Goal: Information Seeking & Learning: Learn about a topic

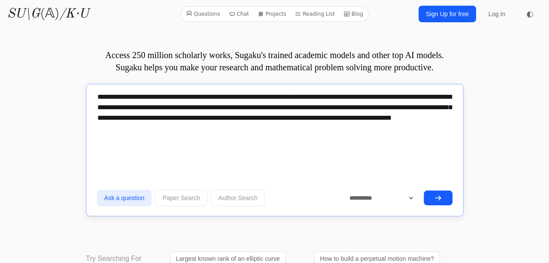
click at [240, 142] on textarea "**********" at bounding box center [274, 122] width 355 height 73
drag, startPoint x: 353, startPoint y: 135, endPoint x: 119, endPoint y: 128, distance: 234.2
click at [119, 128] on textarea "**********" at bounding box center [274, 122] width 355 height 73
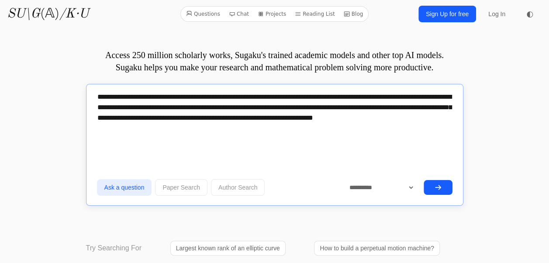
type textarea "**********"
click at [446, 186] on button "submit" at bounding box center [438, 187] width 29 height 15
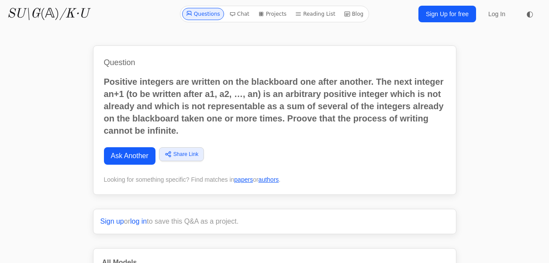
click at [189, 125] on p "Positive integers are written on the blackboard one after another. The next int…" at bounding box center [275, 106] width 342 height 61
drag, startPoint x: 189, startPoint y: 125, endPoint x: 221, endPoint y: 102, distance: 39.1
click at [221, 102] on p "Positive integers are written on the blackboard one after another. The next int…" at bounding box center [275, 106] width 342 height 61
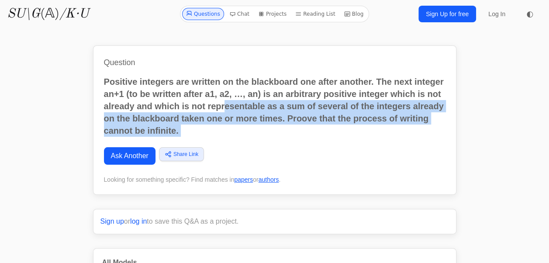
drag, startPoint x: 221, startPoint y: 102, endPoint x: 222, endPoint y: 93, distance: 9.3
click at [222, 93] on p "Positive integers are written on the blackboard one after another. The next int…" at bounding box center [275, 106] width 342 height 61
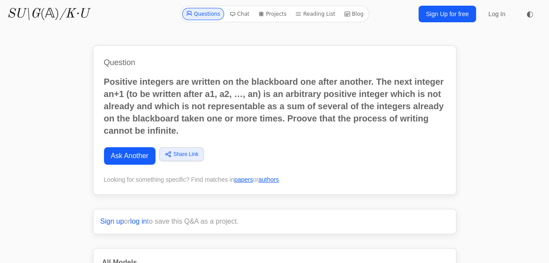
click at [331, 101] on p "Positive integers are written on the blackboard one after another. The next int…" at bounding box center [275, 106] width 342 height 61
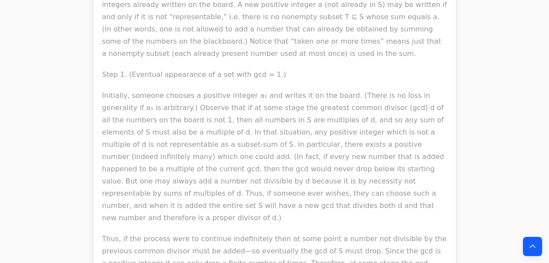
scroll to position [1721, 0]
click at [205, 89] on p "Initially, someone chooses a positive integer a₁ and writes it on the board. (T…" at bounding box center [274, 156] width 345 height 135
drag, startPoint x: 231, startPoint y: 162, endPoint x: 202, endPoint y: 104, distance: 64.8
click at [202, 104] on p "Initially, someone chooses a positive integer a₁ and writes it on the board. (T…" at bounding box center [274, 156] width 345 height 135
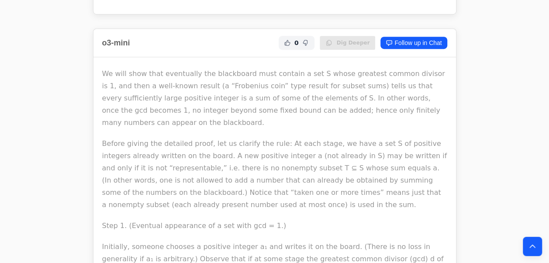
scroll to position [3600, 0]
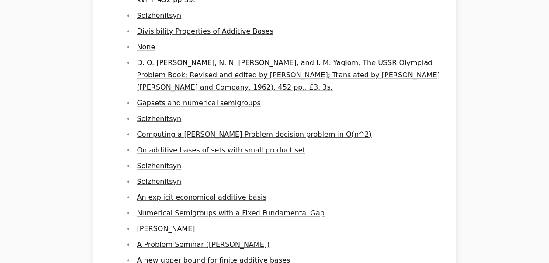
scroll to position [3848, 0]
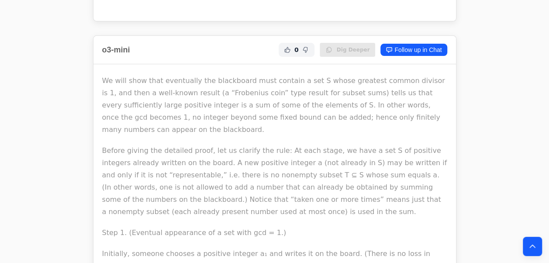
scroll to position [3328, 0]
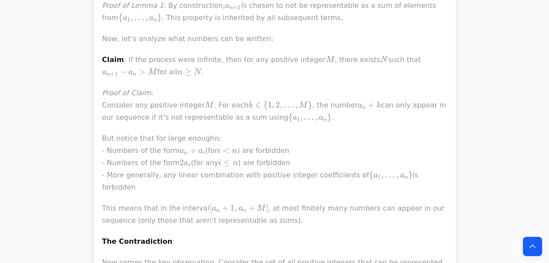
drag, startPoint x: 146, startPoint y: 165, endPoint x: 171, endPoint y: 146, distance: 31.8
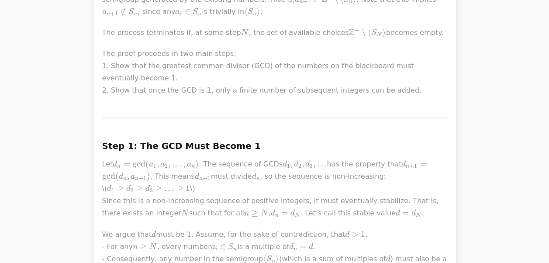
scroll to position [592, 0]
click at [188, 157] on p "Let d n = gcd ⁡ ( a 1 , a 2 , … , a n ) d_n = \gcd(a_1, a_2, \ldots, a_n) d n ​…" at bounding box center [274, 187] width 345 height 61
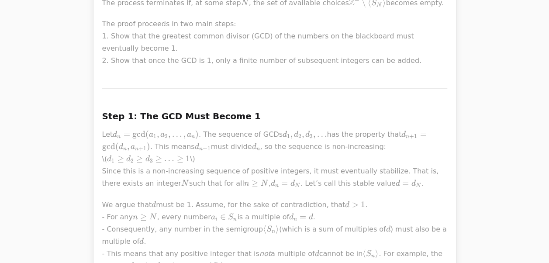
scroll to position [623, 0]
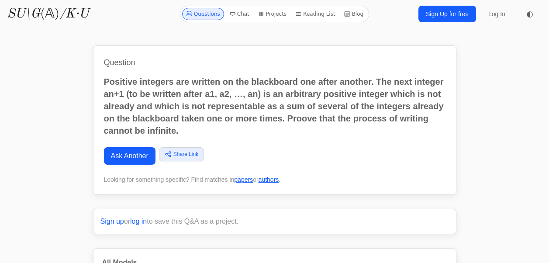
scroll to position [1719, 0]
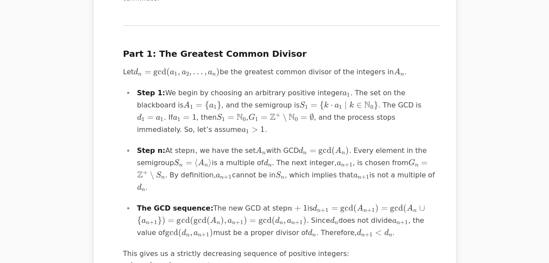
drag, startPoint x: 0, startPoint y: 0, endPoint x: 221, endPoint y: 230, distance: 319.0
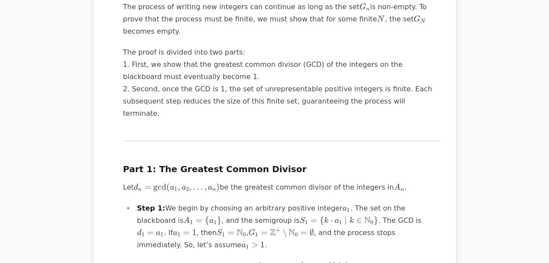
scroll to position [1611, 0]
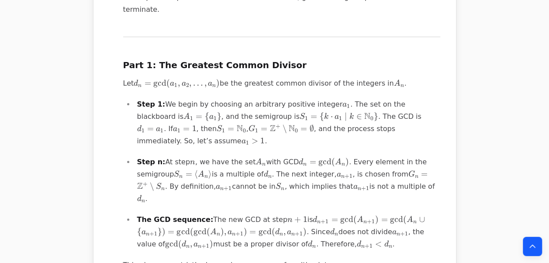
scroll to position [1708, 0]
click at [119, 75] on div "Processing... This problem can be elegantly solved by analyzing the properties …" at bounding box center [274, 251] width 331 height 1128
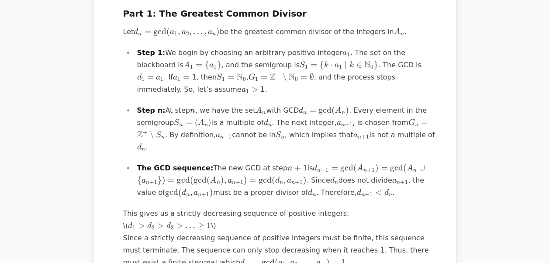
scroll to position [1895, 0]
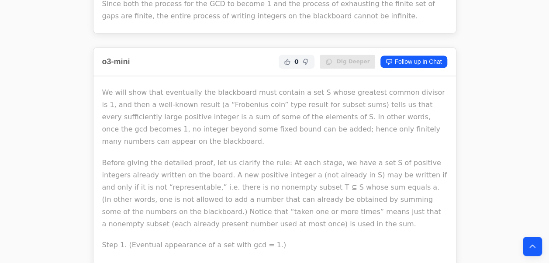
scroll to position [2328, 0]
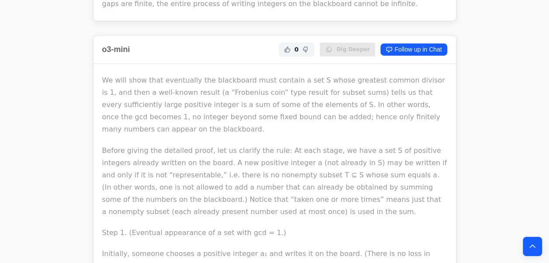
drag, startPoint x: 204, startPoint y: 155, endPoint x: 211, endPoint y: 192, distance: 37.1
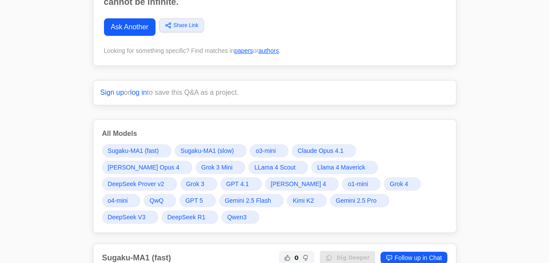
scroll to position [0, 0]
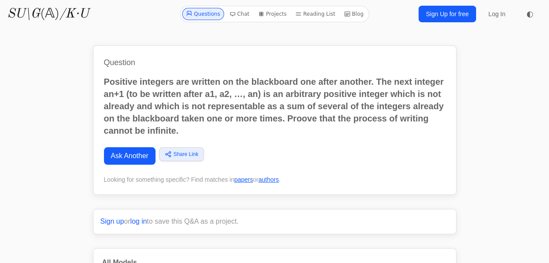
click at [235, 100] on p "Positive integers are written on the blackboard one after another. The next int…" at bounding box center [275, 106] width 342 height 61
drag, startPoint x: 235, startPoint y: 100, endPoint x: 167, endPoint y: 1, distance: 120.4
click at [235, 100] on p "Positive integers are written on the blackboard one after another. The next int…" at bounding box center [275, 106] width 342 height 61
click at [153, 118] on p "Positive integers are written on the blackboard one after another. The next int…" at bounding box center [275, 106] width 342 height 61
drag, startPoint x: 230, startPoint y: 98, endPoint x: 309, endPoint y: 115, distance: 81.3
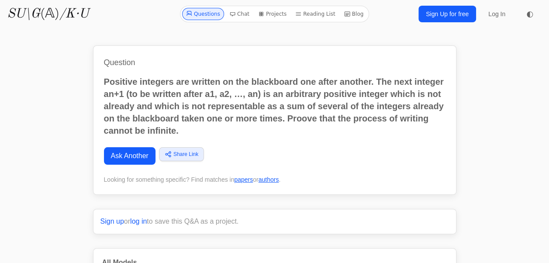
click at [230, 98] on p "Positive integers are written on the blackboard one after another. The next int…" at bounding box center [275, 106] width 342 height 61
click at [287, 116] on p "Positive integers are written on the blackboard one after another. The next int…" at bounding box center [275, 106] width 342 height 61
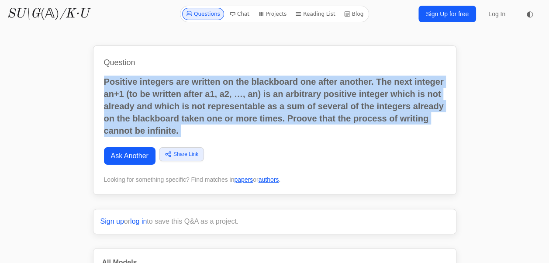
copy div "Positive integers are written on the blackboard one after another. The next int…"
click at [327, 119] on p "Positive integers are written on the blackboard one after another. The next int…" at bounding box center [275, 106] width 342 height 61
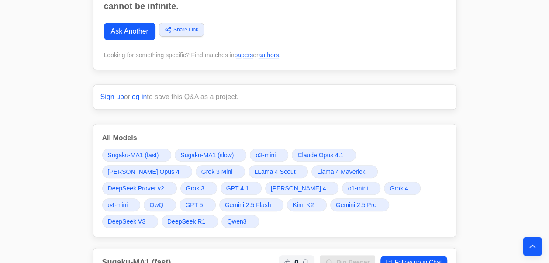
scroll to position [199, 0]
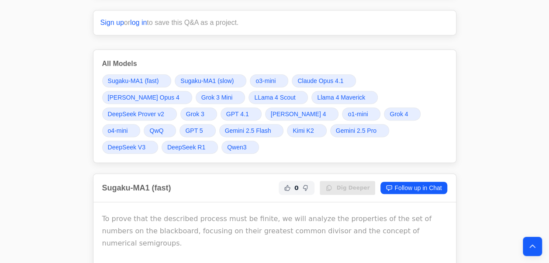
click at [336, 128] on span "Gemini 2.5 Pro" at bounding box center [356, 130] width 41 height 9
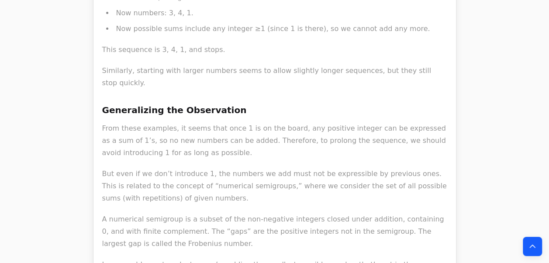
scroll to position [14857, 0]
drag, startPoint x: 217, startPoint y: 157, endPoint x: 229, endPoint y: 158, distance: 11.4
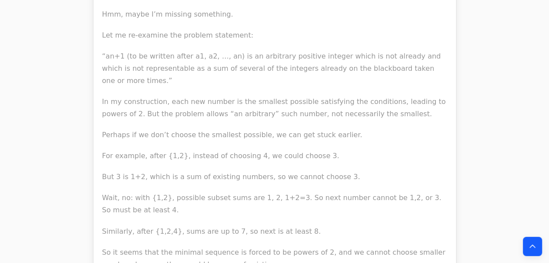
scroll to position [17060, 0]
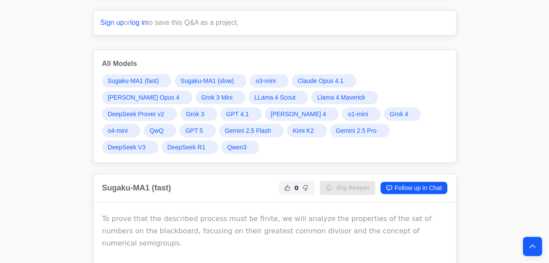
click at [390, 112] on span "Grok 4" at bounding box center [399, 114] width 18 height 9
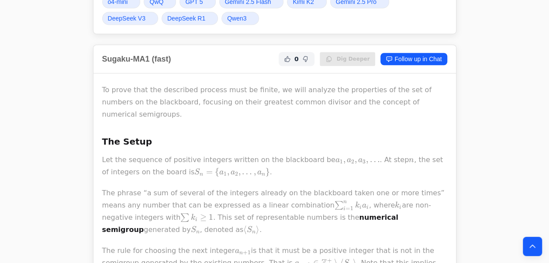
scroll to position [328, 0]
click at [224, 186] on p "The phrase “a sum of several of the integers already on the blackboard taken on…" at bounding box center [274, 210] width 345 height 49
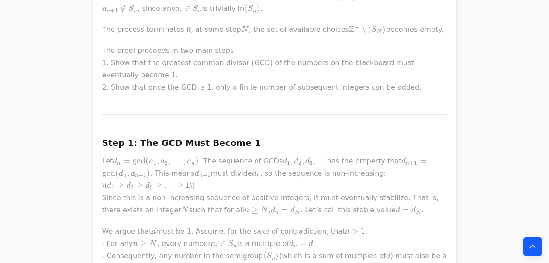
scroll to position [595, 0]
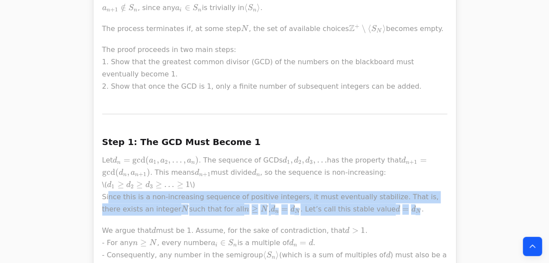
drag, startPoint x: 103, startPoint y: 140, endPoint x: 349, endPoint y: 148, distance: 245.6
click at [349, 155] on p "Let d n = gcd ⁡ ( a 1 , a 2 , … , a n ) d_n = \gcd(a_1, a_2, \ldots, a_n) d n ​…" at bounding box center [274, 184] width 345 height 61
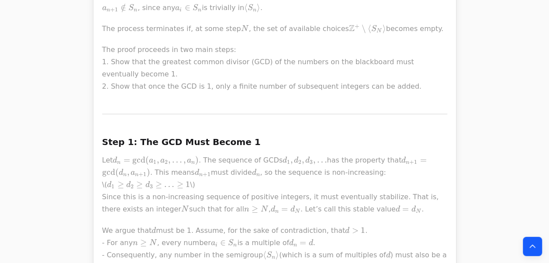
drag, startPoint x: 349, startPoint y: 148, endPoint x: 335, endPoint y: 133, distance: 20.4
click at [330, 154] on p "Let d n = gcd ⁡ ( a 1 , a 2 , … , a n ) d_n = \gcd(a_1, a_2, \ldots, a_n) d n ​…" at bounding box center [274, 184] width 345 height 61
drag, startPoint x: 330, startPoint y: 136, endPoint x: 107, endPoint y: 136, distance: 222.7
click at [330, 154] on p "Let d n = gcd ⁡ ( a 1 , a 2 , … , a n ) d_n = \gcd(a_1, a_2, \ldots, a_n) d n ​…" at bounding box center [274, 184] width 345 height 61
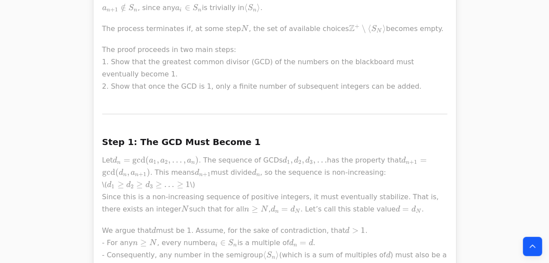
click at [257, 154] on p "Let d n = gcd ⁡ ( a 1 , a 2 , … , a n ) d_n = \gcd(a_1, a_2, \ldots, a_n) d n ​…" at bounding box center [274, 184] width 345 height 61
click at [258, 154] on p "Let d n = gcd ⁡ ( a 1 , a 2 , … , a n ) d_n = \gcd(a_1, a_2, \ldots, a_n) d n ​…" at bounding box center [274, 184] width 345 height 61
click at [105, 154] on p "Let d n = gcd ⁡ ( a 1 , a 2 , … , a n ) d_n = \gcd(a_1, a_2, \ldots, a_n) d n ​…" at bounding box center [274, 184] width 345 height 61
click at [106, 154] on p "Let d n = gcd ⁡ ( a 1 , a 2 , … , a n ) d_n = \gcd(a_1, a_2, \ldots, a_n) d n ​…" at bounding box center [274, 184] width 345 height 61
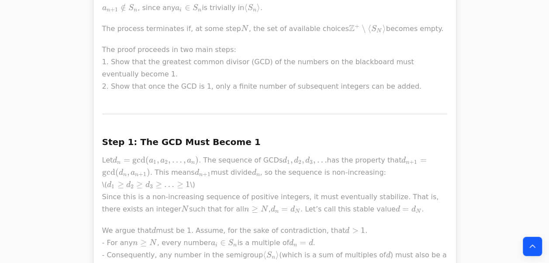
click at [107, 154] on p "Let d n = gcd ⁡ ( a 1 , a 2 , … , a n ) d_n = \gcd(a_1, a_2, \ldots, a_n) d n ​…" at bounding box center [274, 184] width 345 height 61
click at [301, 154] on p "Let d n = gcd ⁡ ( a 1 , a 2 , … , a n ) d_n = \gcd(a_1, a_2, \ldots, a_n) d n ​…" at bounding box center [274, 184] width 345 height 61
drag, startPoint x: 302, startPoint y: 127, endPoint x: 251, endPoint y: 146, distance: 54.8
click at [251, 154] on p "Let d n = gcd ⁡ ( a 1 , a 2 , … , a n ) d_n = \gcd(a_1, a_2, \ldots, a_n) d n ​…" at bounding box center [274, 184] width 345 height 61
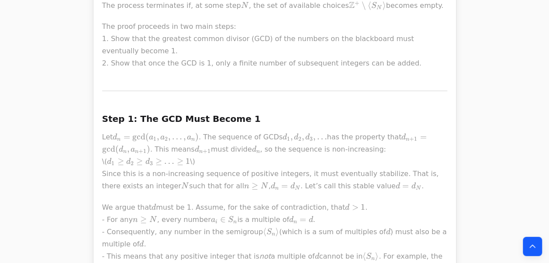
scroll to position [619, 0]
click at [251, 200] on p "We argue that d d d must be 1. Assume, for the sake of contradiction, that d > …" at bounding box center [274, 267] width 345 height 135
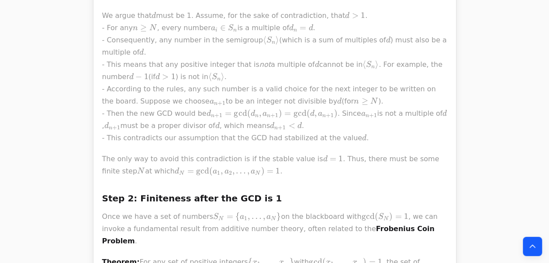
scroll to position [860, 0]
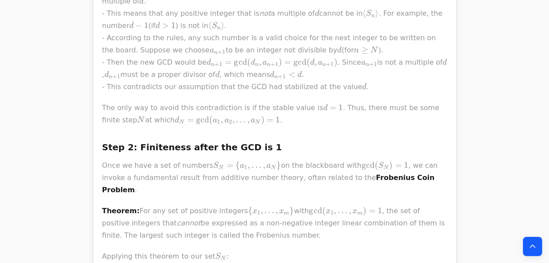
click at [111, 140] on h3 "Step 2: Finiteness after the GCD is 1" at bounding box center [274, 147] width 345 height 14
drag, startPoint x: 111, startPoint y: 89, endPoint x: 166, endPoint y: 96, distance: 55.5
click at [212, 83] on div "To prove that the described process must be finite, we will analyze the propert…" at bounding box center [274, 7] width 345 height 912
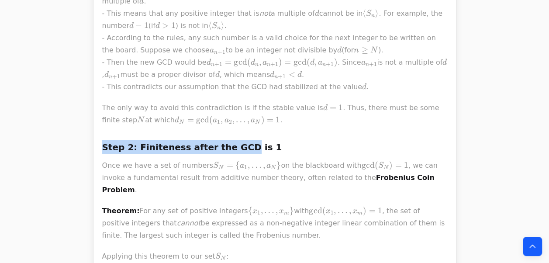
click at [162, 140] on h3 "Step 2: Finiteness after the GCD is 1" at bounding box center [274, 147] width 345 height 14
click at [162, 159] on p "Once we have a set of numbers S N = { a 1 , … , a N } S_N = \{a_1, \ldots, a_N\…" at bounding box center [274, 177] width 345 height 37
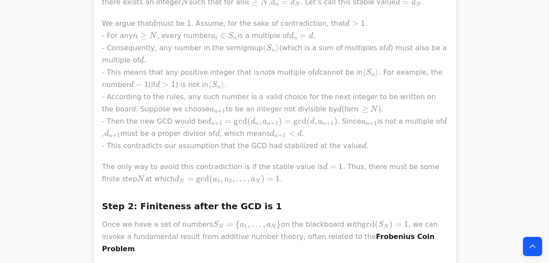
scroll to position [814, 0]
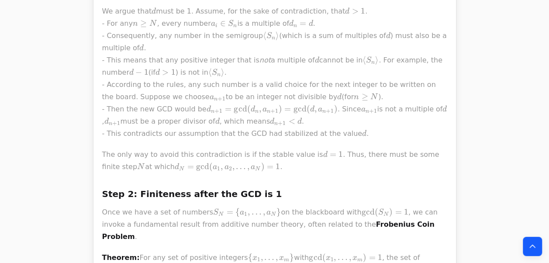
click at [107, 77] on p "We argue that d d d must be 1. Assume, for the sake of contradiction, that d > …" at bounding box center [274, 72] width 345 height 135
click at [107, 78] on p "We argue that d d d must be 1. Assume, for the sake of contradiction, that d > …" at bounding box center [274, 72] width 345 height 135
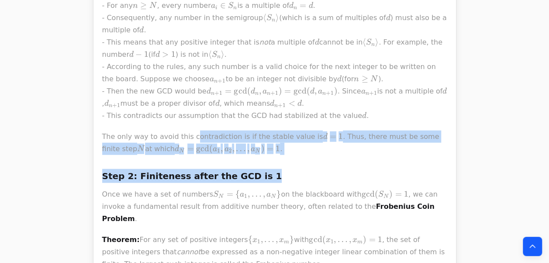
drag, startPoint x: 252, startPoint y: 99, endPoint x: 187, endPoint y: 76, distance: 69.6
click at [187, 76] on div "To prove that the described process must be finite, we will analyze the propert…" at bounding box center [274, 36] width 345 height 912
click at [250, 131] on p "The only way to avoid this contradiction is if the stable value is d = 1 d=1 d …" at bounding box center [274, 143] width 345 height 24
drag, startPoint x: 237, startPoint y: 86, endPoint x: 170, endPoint y: 72, distance: 68.5
click at [250, 131] on p "The only way to avoid this contradiction is if the stable value is d = 1 d=1 d …" at bounding box center [274, 143] width 345 height 24
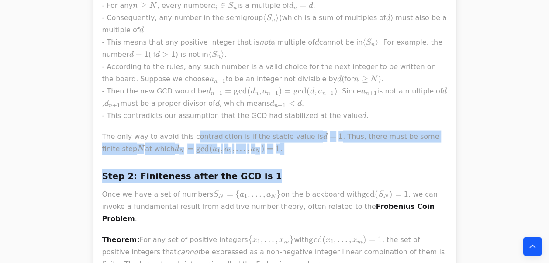
click at [250, 104] on div "To prove that the described process must be finite, we will analyze the propert…" at bounding box center [274, 36] width 345 height 912
click at [170, 72] on div "To prove that the described process must be finite, we will analyze the propert…" at bounding box center [274, 36] width 345 height 912
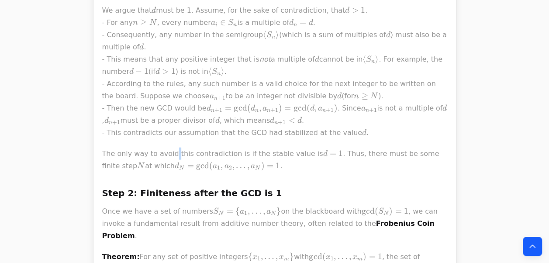
click at [179, 65] on p "We argue that d d d must be 1. Assume, for the sake of contradiction, that d > …" at bounding box center [274, 71] width 345 height 135
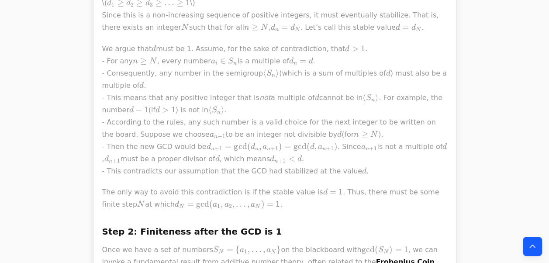
click at [162, 50] on p "We argue that d d d must be 1. Assume, for the sake of contradiction, that d > …" at bounding box center [274, 109] width 345 height 135
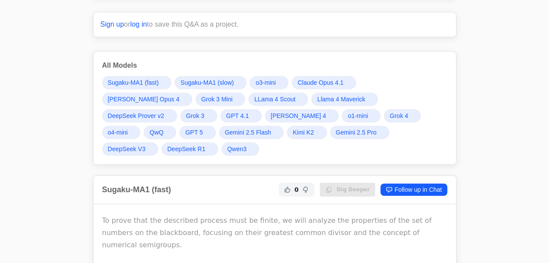
scroll to position [0, 0]
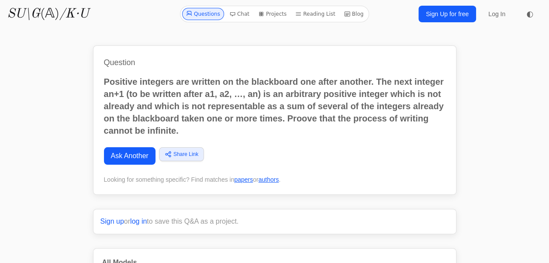
click at [205, 91] on p "Positive integers are written on the blackboard one after another. The next int…" at bounding box center [275, 106] width 342 height 61
drag, startPoint x: 205, startPoint y: 91, endPoint x: 280, endPoint y: 38, distance: 91.5
click at [205, 91] on p "Positive integers are written on the blackboard one after another. The next int…" at bounding box center [275, 106] width 342 height 61
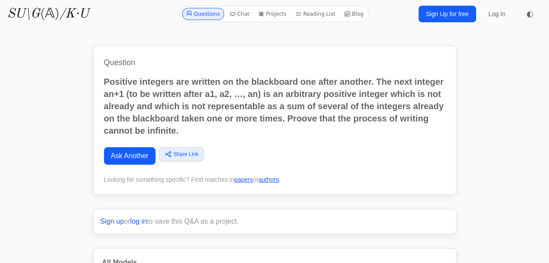
click at [205, 91] on p "Positive integers are written on the blackboard one after another. The next int…" at bounding box center [275, 106] width 342 height 61
click at [294, 112] on p "Positive integers are written on the blackboard one after another. The next int…" at bounding box center [275, 106] width 342 height 61
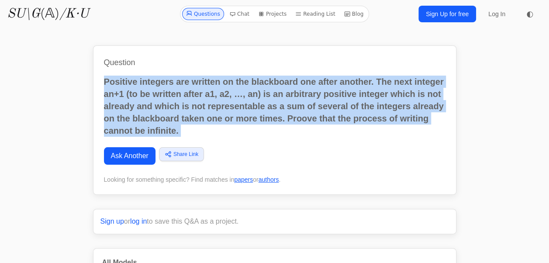
copy div "Positive integers are written on the blackboard one after another. The next int…"
click at [163, 128] on p "Positive integers are written on the blackboard one after another. The next int…" at bounding box center [275, 106] width 342 height 61
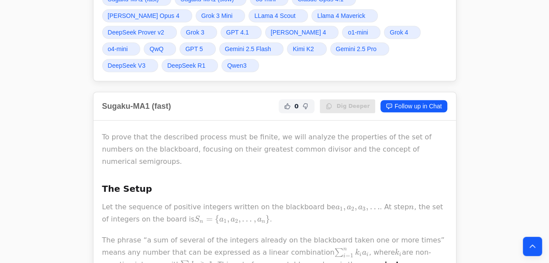
scroll to position [281, 0]
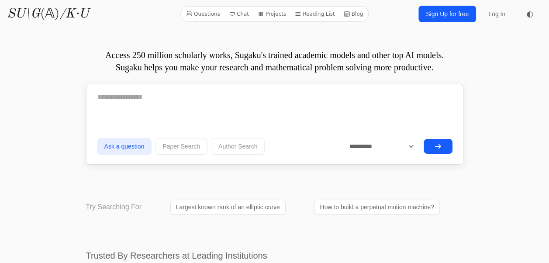
click at [195, 99] on textarea at bounding box center [274, 97] width 355 height 22
paste textarea "**********"
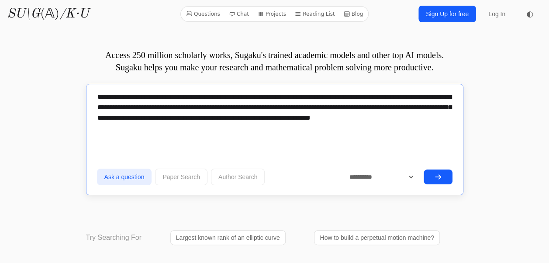
drag, startPoint x: 335, startPoint y: 118, endPoint x: 347, endPoint y: 143, distance: 27.7
click at [347, 143] on div "**********" at bounding box center [274, 115] width 355 height 59
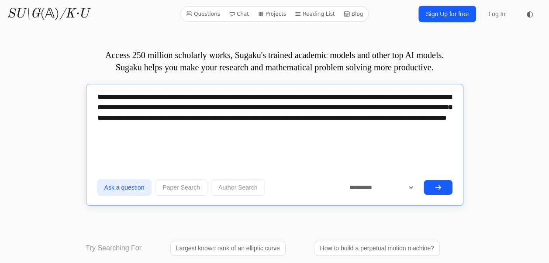
type textarea "**********"
click at [436, 181] on button "submit" at bounding box center [438, 187] width 29 height 15
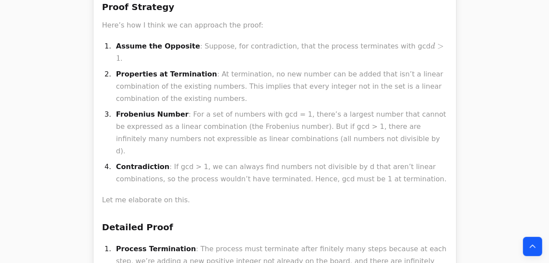
scroll to position [2509, 0]
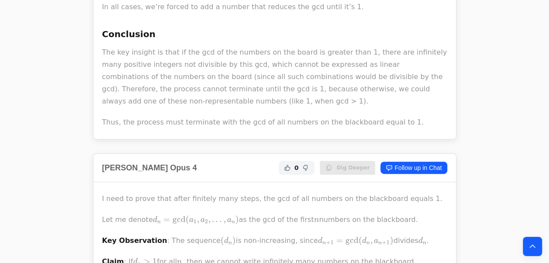
scroll to position [4207, 0]
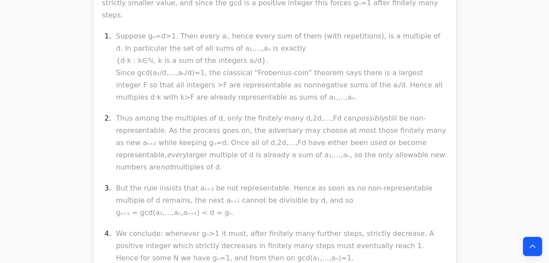
scroll to position [5055, 0]
drag, startPoint x: 215, startPoint y: 38, endPoint x: 179, endPoint y: 69, distance: 47.7
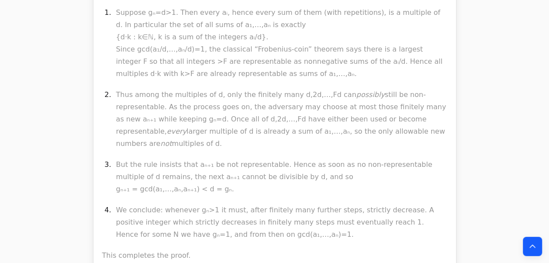
scroll to position [5082, 0]
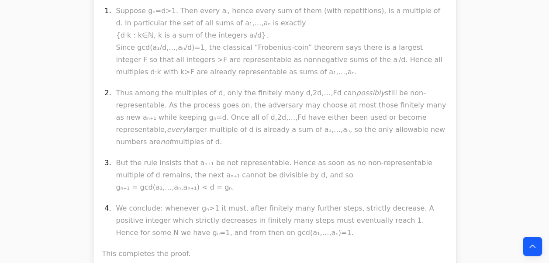
drag, startPoint x: 245, startPoint y: 94, endPoint x: 207, endPoint y: 93, distance: 38.9
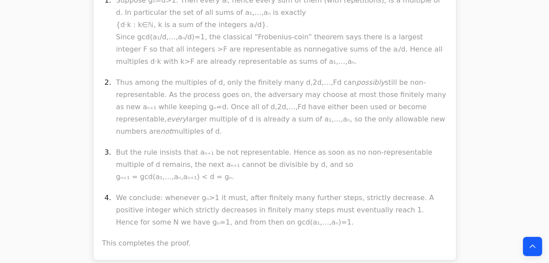
scroll to position [5093, 0]
drag, startPoint x: 233, startPoint y: 181, endPoint x: 190, endPoint y: 143, distance: 57.5
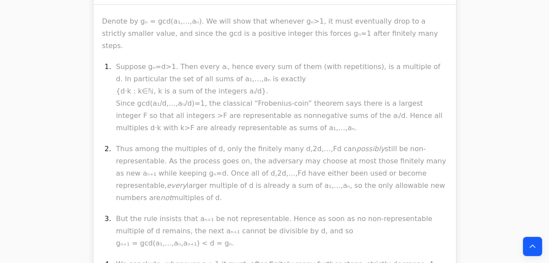
scroll to position [5026, 0]
drag, startPoint x: 238, startPoint y: 198, endPoint x: 141, endPoint y: 106, distance: 134.1
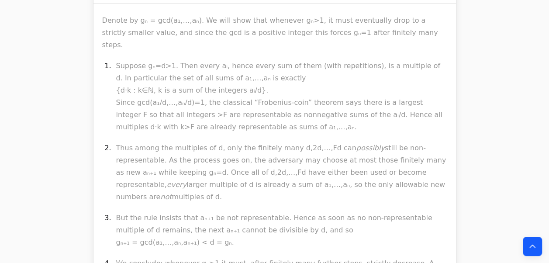
drag, startPoint x: 103, startPoint y: 62, endPoint x: 264, endPoint y: 189, distance: 204.6
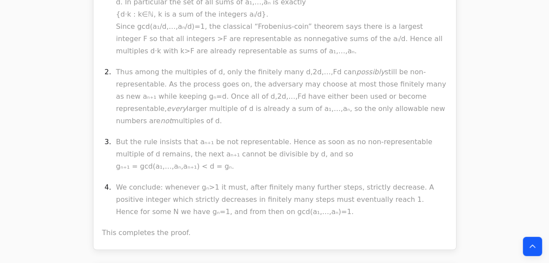
scroll to position [5065, 0]
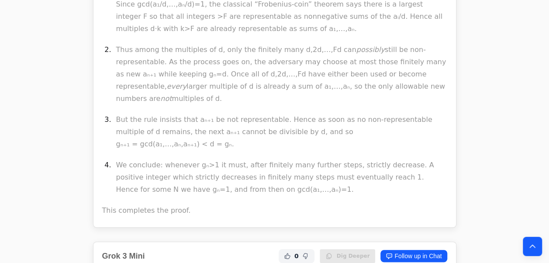
scroll to position [5164, 0]
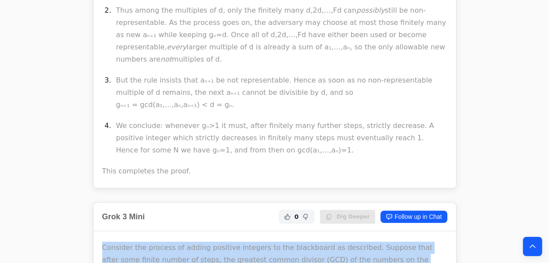
copy div "Consider the process of adding positive integers to the blackboard as described…"
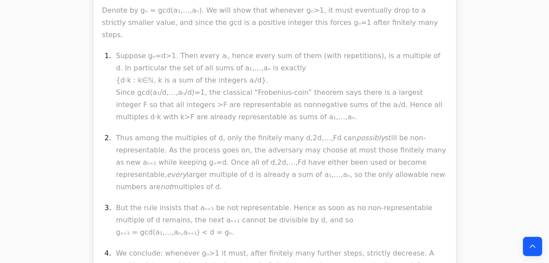
scroll to position [5037, 0]
drag, startPoint x: 103, startPoint y: 98, endPoint x: 371, endPoint y: 209, distance: 289.6
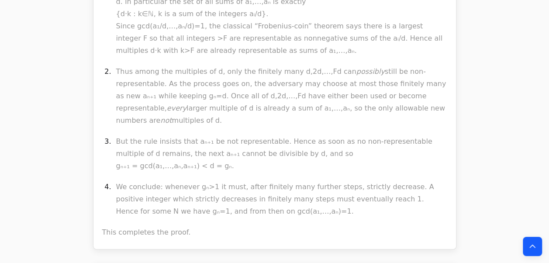
scroll to position [5092, 0]
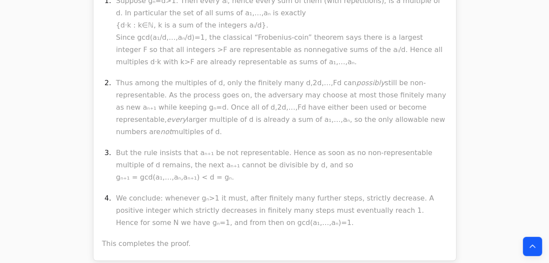
drag, startPoint x: 371, startPoint y: 209, endPoint x: 108, endPoint y: 39, distance: 312.4
copy div "The sums of these numbers, allowing repetitions, are also multiples of d d d , …"
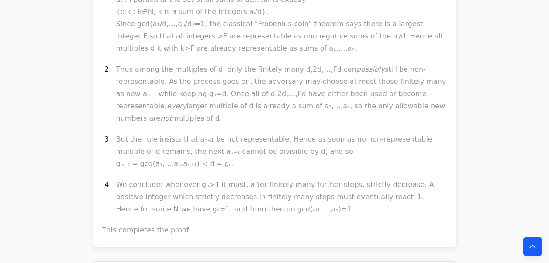
scroll to position [5104, 0]
drag, startPoint x: 227, startPoint y: 72, endPoint x: 231, endPoint y: 68, distance: 5.6
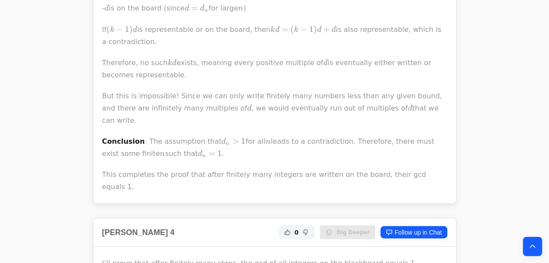
scroll to position [4075, 0]
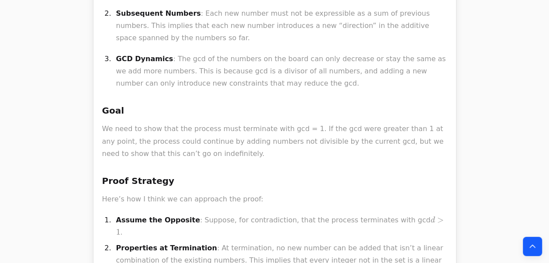
scroll to position [2252, 0]
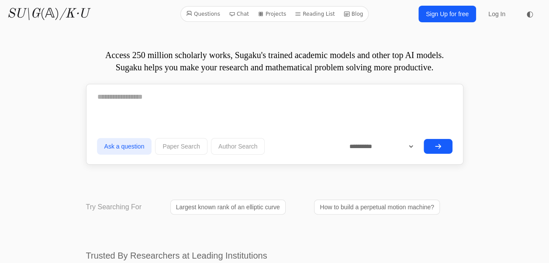
click at [148, 103] on textarea at bounding box center [274, 97] width 355 height 22
paste textarea "**********"
type textarea "**********"
paste textarea "**********"
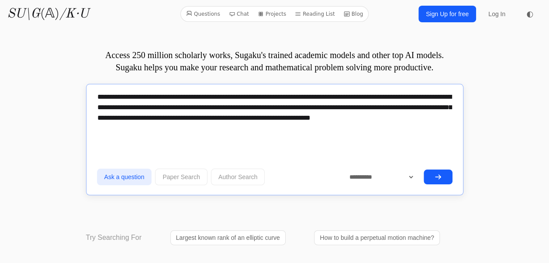
drag, startPoint x: 183, startPoint y: 135, endPoint x: 334, endPoint y: 119, distance: 151.9
click at [334, 119] on textarea "**********" at bounding box center [274, 112] width 355 height 52
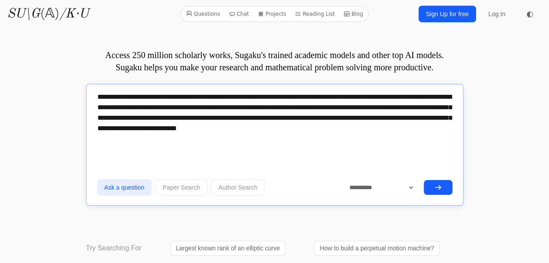
type textarea "**********"
click at [445, 190] on button "submit" at bounding box center [438, 187] width 29 height 15
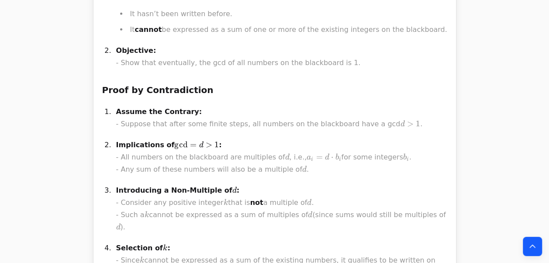
scroll to position [1323, 0]
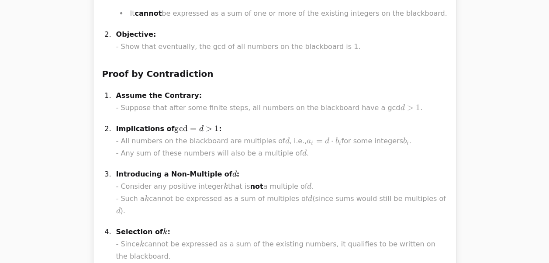
drag, startPoint x: 210, startPoint y: 222, endPoint x: 178, endPoint y: 220, distance: 32.0
drag, startPoint x: 178, startPoint y: 220, endPoint x: 168, endPoint y: 224, distance: 10.7
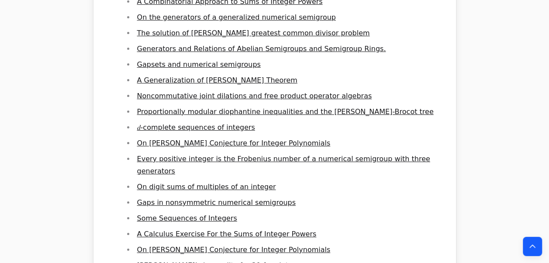
scroll to position [1521, 0]
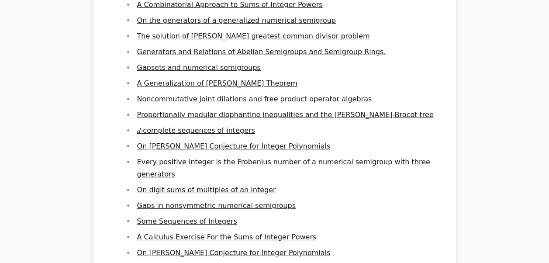
drag, startPoint x: 191, startPoint y: 219, endPoint x: 187, endPoint y: 30, distance: 189.1
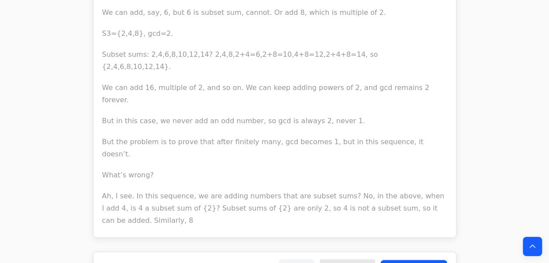
scroll to position [11817, 0]
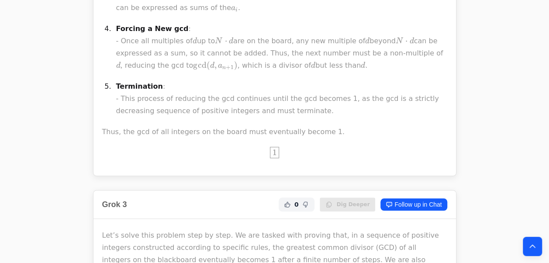
drag, startPoint x: 557, startPoint y: 157, endPoint x: 555, endPoint y: 188, distance: 30.6
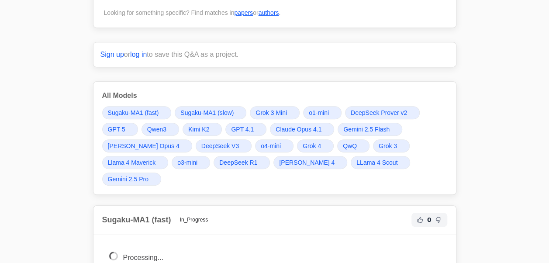
scroll to position [165, 0]
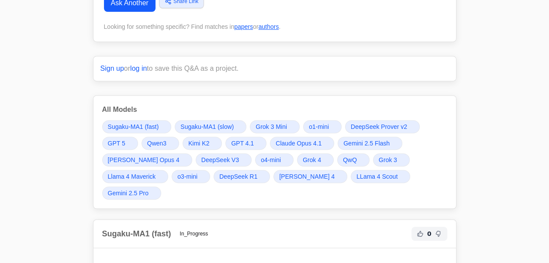
click at [161, 186] on link "Gemini 2.5 Pro" at bounding box center [131, 192] width 59 height 13
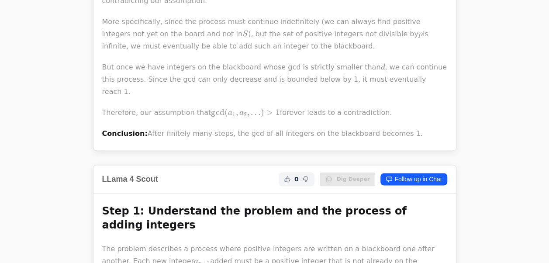
scroll to position [17085, 0]
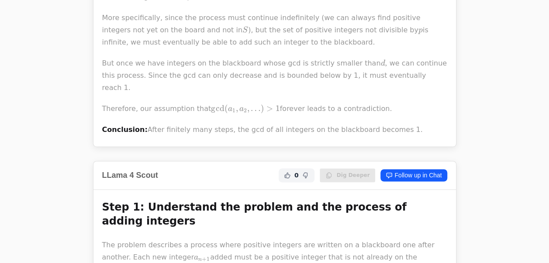
drag, startPoint x: 182, startPoint y: 152, endPoint x: 183, endPoint y: 164, distance: 12.3
drag, startPoint x: 150, startPoint y: 169, endPoint x: 194, endPoint y: 162, distance: 44.2
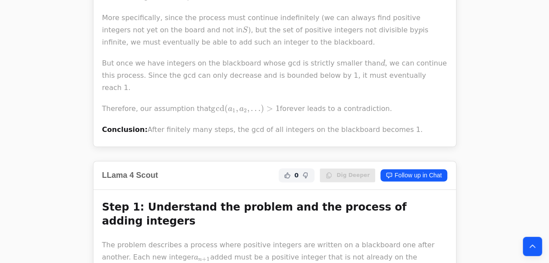
drag, startPoint x: 194, startPoint y: 162, endPoint x: 148, endPoint y: 207, distance: 63.6
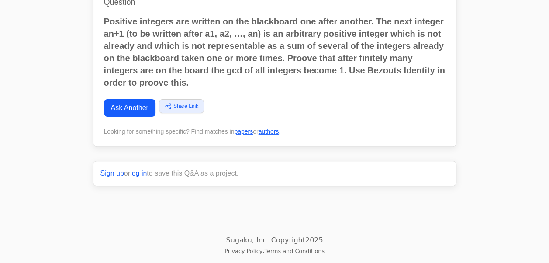
drag, startPoint x: 114, startPoint y: 64, endPoint x: 186, endPoint y: 108, distance: 84.5
click p "Let’s define our terms clearly: * A_n = {a_1, a_2, ..., a_n} is the set of the …"
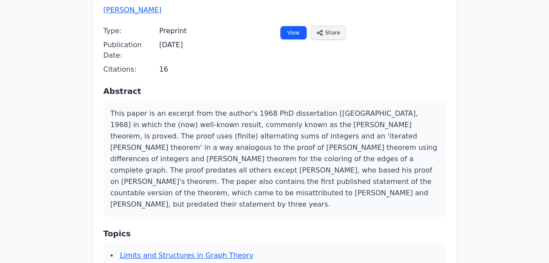
scroll to position [86, 0]
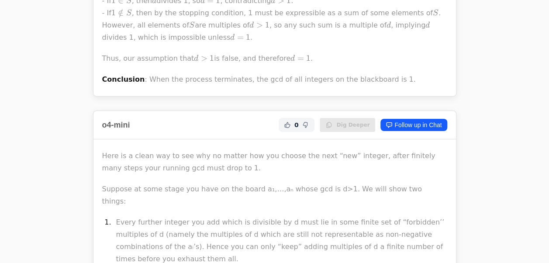
scroll to position [174, 0]
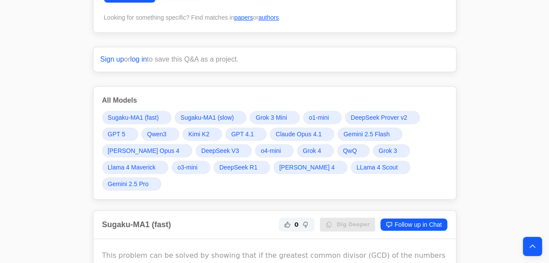
drag, startPoint x: 243, startPoint y: 99, endPoint x: 236, endPoint y: 121, distance: 23.3
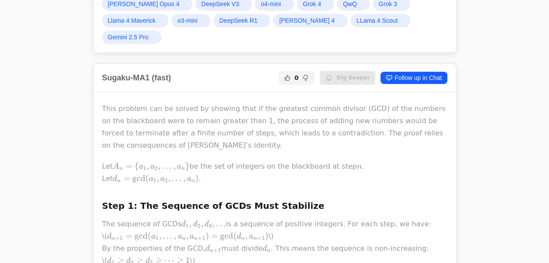
drag, startPoint x: 236, startPoint y: 121, endPoint x: 238, endPoint y: 128, distance: 7.5
click at [238, 199] on h3 "Step 1: The Sequence of GCDs Must Stabilize" at bounding box center [274, 206] width 345 height 14
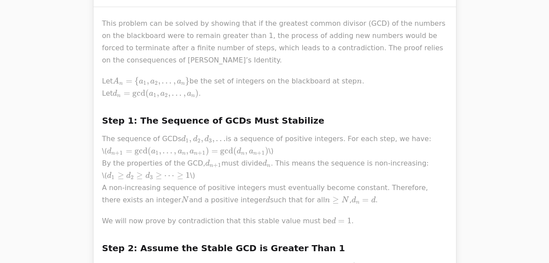
scroll to position [406, 0]
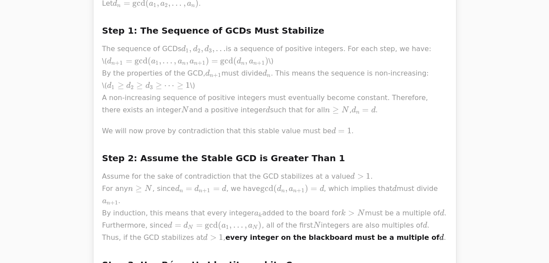
scroll to position [419, 0]
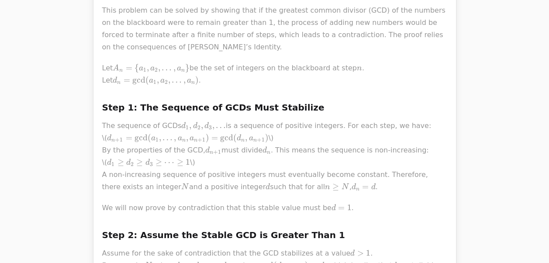
drag, startPoint x: 105, startPoint y: 90, endPoint x: 197, endPoint y: 158, distance: 114.7
drag, startPoint x: 197, startPoint y: 158, endPoint x: 106, endPoint y: 85, distance: 116.8
click at [140, 100] on h3 "Step 1: The Sequence of GCDs Must Stabilize" at bounding box center [274, 107] width 345 height 14
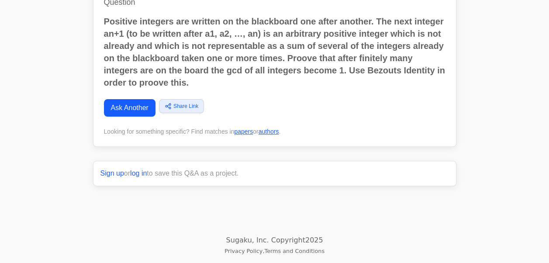
drag, startPoint x: 276, startPoint y: 100, endPoint x: 197, endPoint y: 88, distance: 80.0
click h3 "Step 1: The Sequence of GCDs Must Stabilize"
drag, startPoint x: 197, startPoint y: 88, endPoint x: 197, endPoint y: 183, distance: 94.3
click div "This problem can be solved by showing that if the greatest common divisor (GCD)…"
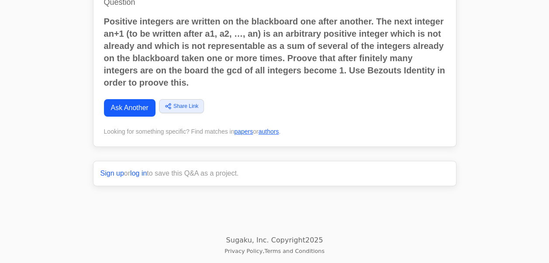
click p "We will now prove by contradiction that this stable value must be d = 1 d=1 d =…"
click div "This problem can be solved by showing that if the greatest common divisor (GCD)…"
drag, startPoint x: 101, startPoint y: 190, endPoint x: 248, endPoint y: 179, distance: 147.6
click div "This problem can be solved by showing that if the greatest common divisor (GCD)…"
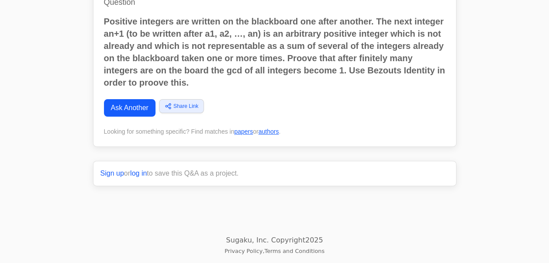
click div "This problem can be solved by showing that if the greatest common divisor (GCD)…"
click h3 "Step 2: Assume the Stable GCD is Greater Than 1"
click p "Applying this to our set A N A_N A N ​ , there exists some integer F F F (a Fro…"
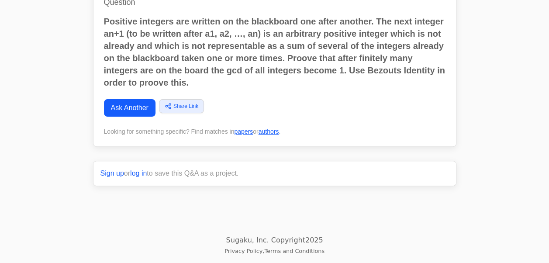
drag, startPoint x: 228, startPoint y: 202, endPoint x: 214, endPoint y: 205, distance: 14.3
click p "Applying this to our set A N A_N A N ​ , there exists some integer F F F (a Fro…"
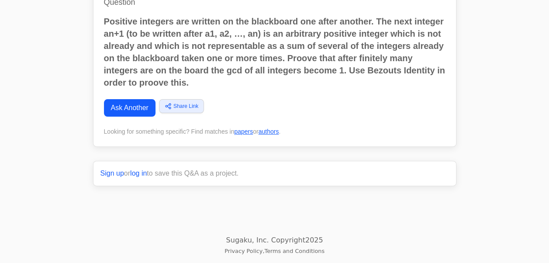
click p "Applying this to our set A N A_N A N ​ , there exists some integer F F F (a Fro…"
click p "Let’s focus on the set A N = { a 1 , … , a N } A_N = \{a_1, \dots, a_N\} A N ​ …"
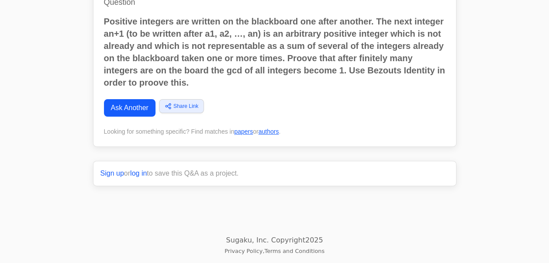
scroll to position [892, 0]
click p "If the stable GCD is d > 1 d > 1 d > 1 , we have established two conflicting fa…"
drag, startPoint x: 178, startPoint y: 87, endPoint x: 167, endPoint y: 79, distance: 14.3
click p "If the stable GCD is d > 1 d > 1 d > 1 , we have established two conflicting fa…"
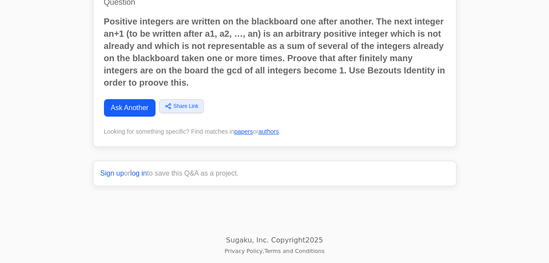
click p "If the stable GCD is d > 1 d > 1 d > 1 , we have established two conflicting fa…"
drag, startPoint x: 103, startPoint y: 58, endPoint x: 264, endPoint y: 175, distance: 198.8
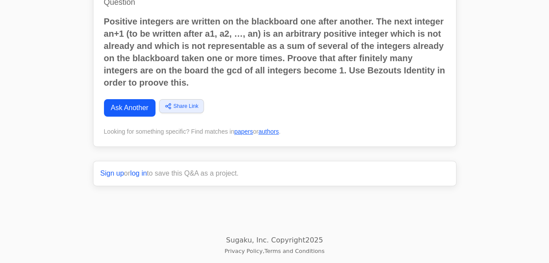
click div "This problem can be solved by showing that if the greatest common divisor (GCD)…"
click h3 "Step 3: Use Bézout’s Identity and its Consequences"
drag, startPoint x: 335, startPoint y: 214, endPoint x: 347, endPoint y: 217, distance: 12.7
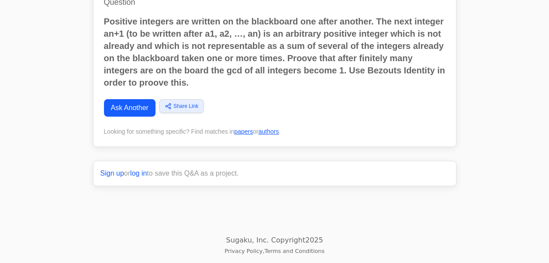
click div "This problem can be solved by showing that if the greatest common divisor (GCD)…"
click p "Applying this to our set A N A_N A N ​ , there exists some integer F F F (a Fro…"
drag, startPoint x: 103, startPoint y: 19, endPoint x: 356, endPoint y: 217, distance: 321.0
click div "This problem can be solved by showing that if the greatest common divisor (GCD)…"
click p "Let’s focus on the set A N = { a 1 , … , a N } A_N = \{a_1, \dots, a_N\} A N ​ …"
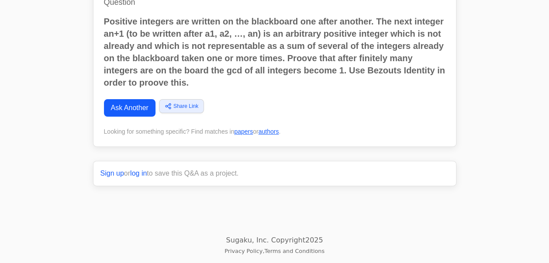
scroll to position [704, 0]
click p "Let’s focus on the set A N = { a 1 , … , a N } A_N = \{a_1, \dots, a_N\} A N ​ …"
drag, startPoint x: 167, startPoint y: 125, endPoint x: 234, endPoint y: 139, distance: 68.3
click p "Let’s focus on the set A N = { a 1 , … , a N } A_N = \{a_1, \dots, a_N\} A N ​ …"
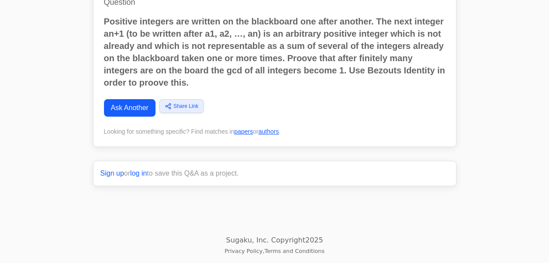
click p "Let’s focus on the set A N = { a 1 , … , a N } A_N = \{a_1, \dots, a_N\} A N ​ …"
drag, startPoint x: 245, startPoint y: 140, endPoint x: 84, endPoint y: 116, distance: 162.9
click at [84, 116] on div "Question Positive integers are written on the blackboard one after another. The…" at bounding box center [274, 93] width 391 height 236
copy p "A powerful extension of this principle, related to the Frobenius Coin Problem, …"
click p "Let’s focus on the set A N = { a 1 , … , a N } A_N = \{a_1, \dots, a_N\} A N ​ …"
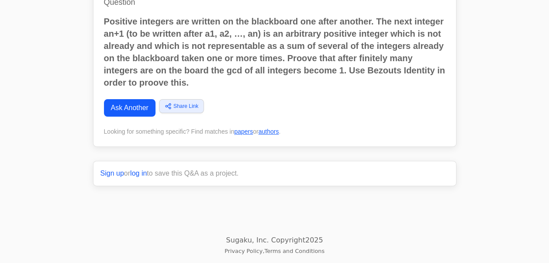
drag, startPoint x: 103, startPoint y: 21, endPoint x: 174, endPoint y: 132, distance: 131.8
click div "This problem can be solved by showing that if the greatest common divisor (GCD)…"
click p "Let’s focus on the set A N = { a 1 , … , a N } A_N = \{a_1, \dots, a_N\} A N ​ …"
drag, startPoint x: 114, startPoint y: 115, endPoint x: 96, endPoint y: 113, distance: 18.5
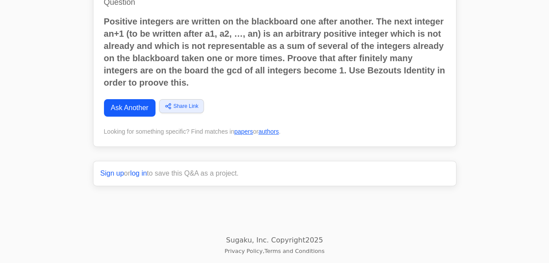
click p "Let’s focus on the set A N = { a 1 , … , a N } A_N = \{a_1, \dots, a_N\} A N ​ …"
drag, startPoint x: 96, startPoint y: 113, endPoint x: 217, endPoint y: 127, distance: 121.4
click div "This problem can be solved by showing that if the greatest common divisor (GCD)…"
click p "Let’s focus on the set A N = { a 1 , … , a N } A_N = \{a_1, \dots, a_N\} A N ​ …"
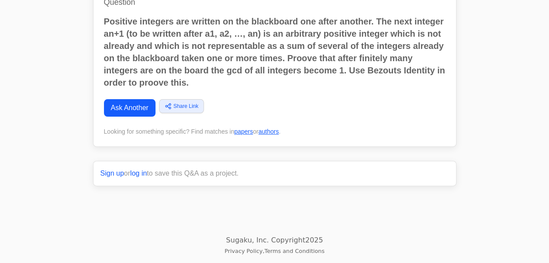
click p "Let’s focus on the set A N = { a 1 , … , a N } A_N = \{a_1, \dots, a_N\} A N ​ …"
drag, startPoint x: 230, startPoint y: 128, endPoint x: 414, endPoint y: 262, distance: 227.2
click p "Let’s focus on the set A N = { a 1 , … , a N } A_N = \{a_1, \dots, a_N\} A N ​ …"
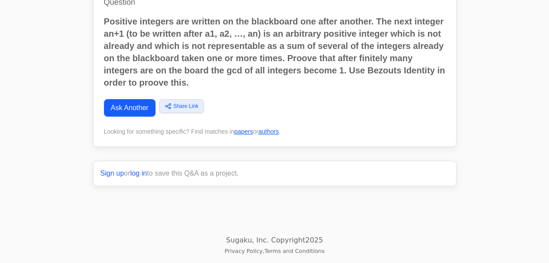
click div "This problem can be solved by showing that if the greatest common divisor (GCD)…"
click p "Applying this to our set A N A_N A N ​ , there exists some integer F F F (a Fro…"
click p "Let’s focus on the set A N = { a 1 , … , a N } A_N = \{a_1, \dots, a_N\} A N ​ …"
drag, startPoint x: 230, startPoint y: 149, endPoint x: 229, endPoint y: 207, distance: 57.7
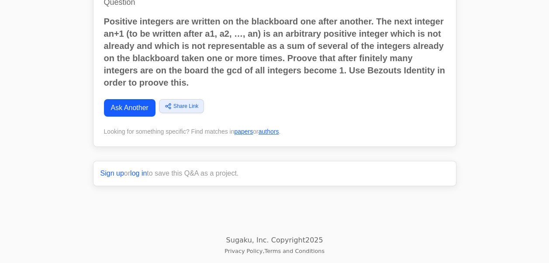
click p "Let’s focus on the set A N = { a 1 , … , a N } A_N = \{a_1, \dots, a_N\} A N ​ …"
drag, startPoint x: 229, startPoint y: 207, endPoint x: 195, endPoint y: 152, distance: 64.7
click div "This problem can be solved by showing that if the greatest common divisor (GCD)…"
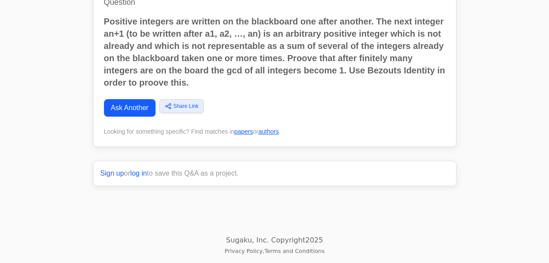
click p "Applying this to our set A N A_N A N ​ , there exists some integer F F F (a Fro…"
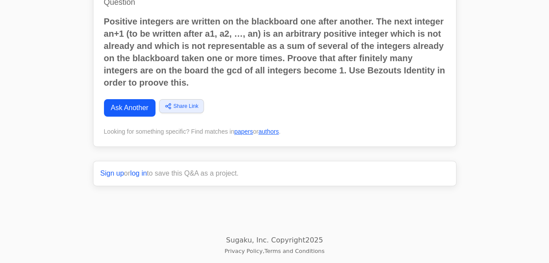
click p "Applying this to our set A N A_N A N ​ , there exists some integer F F F (a Fro…"
click div "This problem can be solved by showing that if the greatest common divisor (GCD)…"
drag, startPoint x: 102, startPoint y: 159, endPoint x: 176, endPoint y: 183, distance: 78.2
click p "Applying this to our set A N A_N A N ​ , there exists some integer F F F (a Fro…"
drag, startPoint x: 176, startPoint y: 183, endPoint x: 249, endPoint y: 169, distance: 74.1
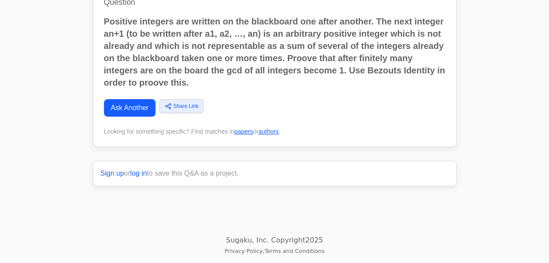
click p "Applying this to our set A N A_N A N ​ , there exists some integer F F F (a Fro…"
drag, startPoint x: 103, startPoint y: 62, endPoint x: 182, endPoint y: 80, distance: 81.6
click p "Applying this to our set A N A_N A N ​ , there exists some integer F F F (a Fro…"
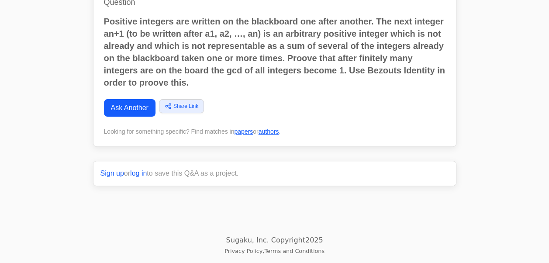
drag, startPoint x: 182, startPoint y: 80, endPoint x: 283, endPoint y: 84, distance: 101.0
click p "Applying this to our set A N A_N A N ​ , there exists some integer F F F (a Fro…"
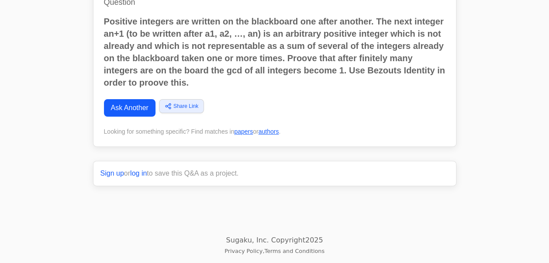
scroll to position [762, 0]
click p "Let’s focus on the set A N = { a 1 , … , a N } A_N = \{a_1, \dots, a_N\} A N ​ …"
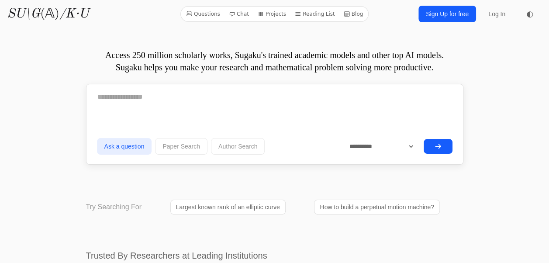
click at [166, 118] on form "**********" at bounding box center [274, 121] width 355 height 71
click at [157, 101] on textarea at bounding box center [274, 97] width 355 height 22
type textarea "*"
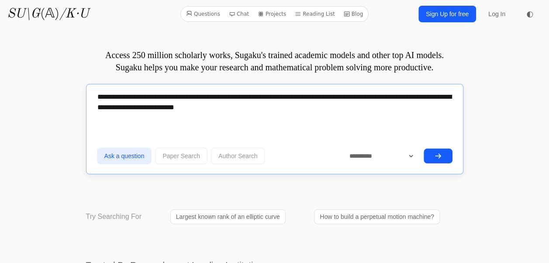
type textarea "**********"
click at [441, 157] on icon "submit" at bounding box center [438, 155] width 7 height 7
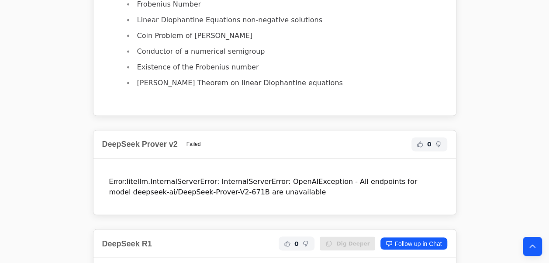
scroll to position [674, 0]
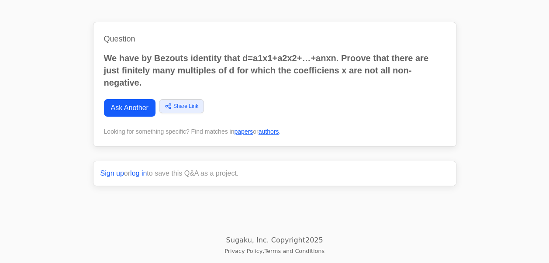
scroll to position [128, 0]
click span "o4-mini"
click at [398, 45] on h1 "Question" at bounding box center [275, 39] width 342 height 12
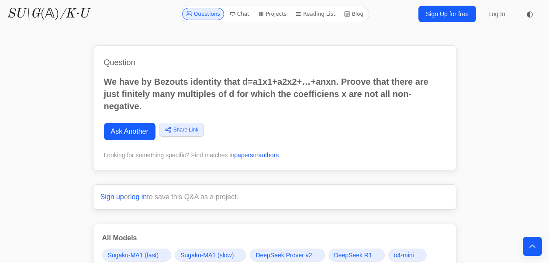
scroll to position [616, 0]
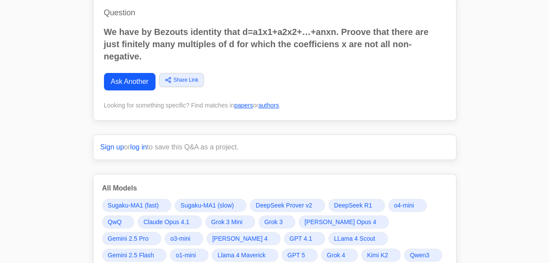
click at [400, 204] on span "o4-mini" at bounding box center [404, 205] width 20 height 9
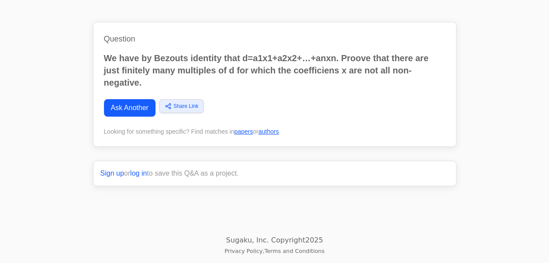
scroll to position [3131, 0]
click p "Specifically, let me fix the Bézout coefficients."
click p "A common method is to use the fact that the semigroup is full for large values."
click strong "Conclusion"
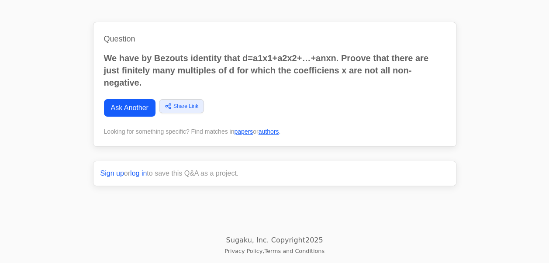
click span "0"
drag, startPoint x: 179, startPoint y: 174, endPoint x: 133, endPoint y: 142, distance: 56.0
click span "x i ​ ≥ 0"
click strong "Conclusion"
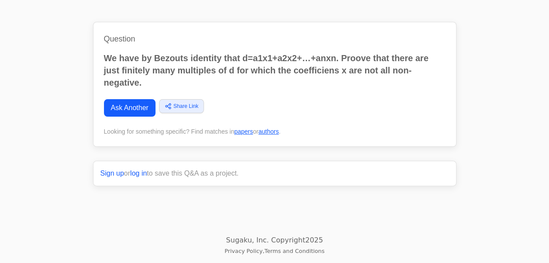
click strong "Conclusion"
click div "Processing... Relevant papers for this question include: * Numerical Semigroups…"
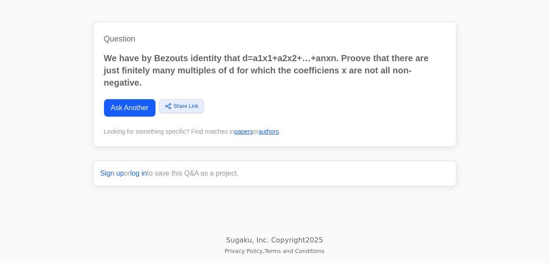
click div "Relevant papers for this question include: * Numerical Semigroups and Applicati…"
drag, startPoint x: 105, startPoint y: 117, endPoint x: 243, endPoint y: 146, distance: 141.0
click div "Relevant papers for this question include: * The Coin-Exchange Problem of Frobe…"
drag, startPoint x: 243, startPoint y: 146, endPoint x: 193, endPoint y: 84, distance: 79.3
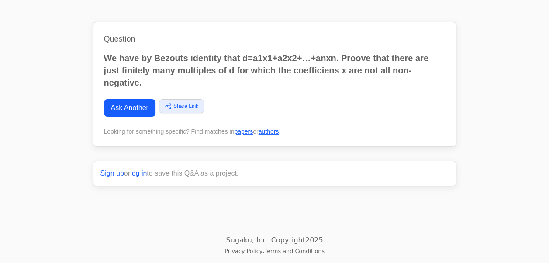
click p "The set of all representable numbers forms an algebraic structure known as a nu…"
click p "Reduction to the coprime case. If d=gcd(a₁,…,aₙ)>1, replace each aᵢ by aᵢ′=aᵢ/d…"
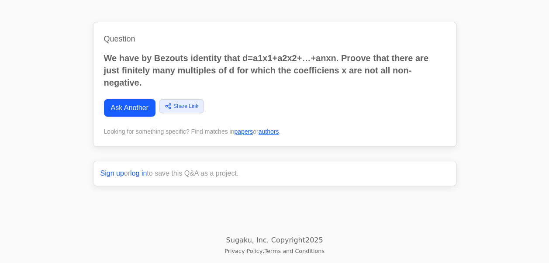
click p "Reduction to the coprime case. If d=gcd(a₁,…,aₙ)>1, replace each aᵢ by aᵢ′=aᵢ/d…"
click p "Work mod a₁ (after ensuring gcd(a₁,…,aₙ)=1). Since gcd(a₂,…,aₙ,a₁)=1 there are …"
click p "Reduction to the coprime case. If d=gcd(a₁,…,aₙ)>1, replace each aᵢ by aᵢ′=aᵢ/d…"
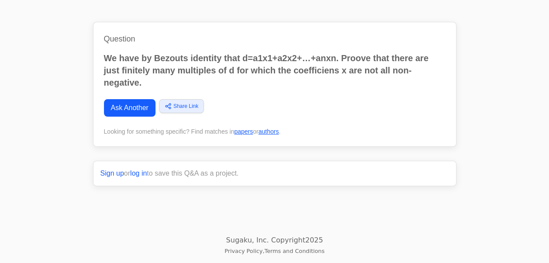
click p "Work mod a₁ (after ensuring gcd(a₁,…,aₙ)=1). Since gcd(a₂,…,aₙ,a₁)=1 there are …"
drag, startPoint x: 117, startPoint y: 132, endPoint x: 255, endPoint y: 167, distance: 142.4
click p "Work mod a₁ (after ensuring gcd(a₁,…,aₙ)=1). Since gcd(a₂,…,aₙ,a₁)=1 there are …"
drag, startPoint x: 255, startPoint y: 167, endPoint x: 241, endPoint y: 169, distance: 14.0
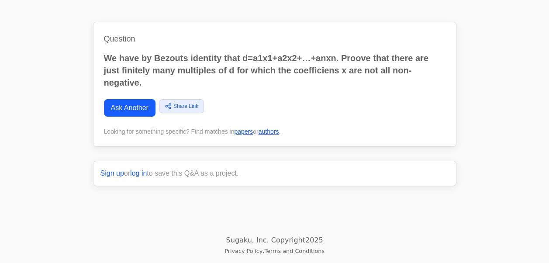
click p "Work mod a₁ (after ensuring gcd(a₁,…,aₙ)=1). Since gcd(a₂,…,aₙ,a₁)=1 there are …"
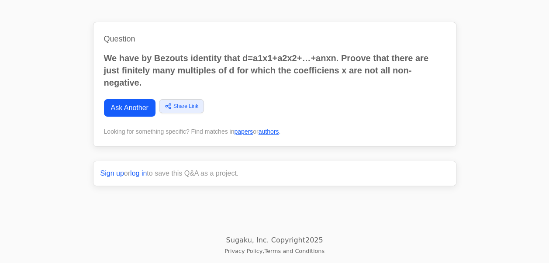
click p "Reduction to Coprime Case : - Let d = gcd ⁡ ( a 1 , a 2 , … , a n ) d = \gcd(a_…"
drag, startPoint x: 259, startPoint y: 138, endPoint x: 168, endPoint y: 17, distance: 151.8
click p "Reduction to Coprime Case : - Let d = gcd ⁡ ( a 1 , a 2 , … , a n ) d = \gcd(a_…"
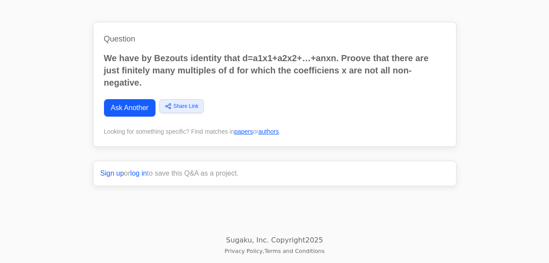
click p "Reduction to Coprime Case : - Let d = gcd ⁡ ( a 1 , a 2 , … , a n ) d = \gcd(a_…"
click ol "Reduction to Coprime Case : - Let d = gcd ⁡ ( a 1 , a 2 , … , a n ) d = \gcd(a_…"
click p "Key Insight : - For integers b 1 , … , b n b_1, \ldots, b_n b 1 ​ , … , b n ​ w…"
click p "Constructing an Upper Bound : - Let M = max ⁡ { b 1 , b 2 , … , b n } M = \max\…"
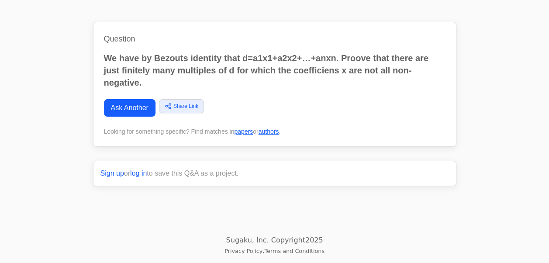
click span "o4-mini"
click p "Reduction to the coprime case. If d=gcd(a₁,…,aₙ)>1, replace each aᵢ by aᵢ′=aᵢ/d…"
click p "Work mod a₁ (after ensuring gcd(a₁,…,aₙ)=1). Since gcd(a₂,…,aₙ,a₁)=1 there are …"
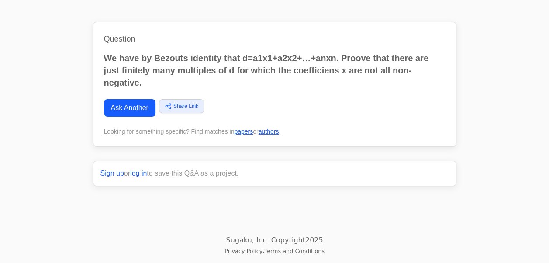
click p "Work mod a₁ (after ensuring gcd(a₁,…,aₙ)=1). Since gcd(a₂,…,aₙ,a₁)=1 there are …"
click p "Finiteness of the “bad” multiples. Let M = max{m_0,m_1,…,m_{a₁−1}}. We claim ev…"
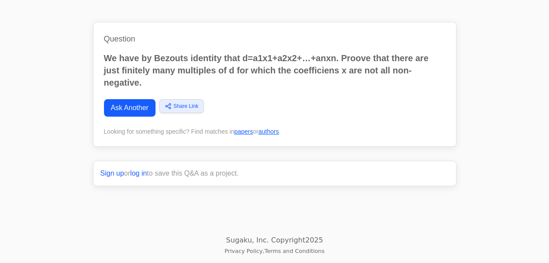
click p "Finiteness of the “bad” multiples. Let M = max{m_0,m_1,…,m_{a₁−1}}. We claim ev…"
drag, startPoint x: 168, startPoint y: 46, endPoint x: 177, endPoint y: 121, distance: 74.8
click ol "Reduction to the coprime case. If d=gcd(a₁,…,aₙ)>1, replace each aᵢ by aᵢ′=aᵢ/d…"
drag, startPoint x: 177, startPoint y: 121, endPoint x: 247, endPoint y: 179, distance: 91.1
click p "Finiteness of the “bad” multiples. Let M = max{m_0,m_1,…,m_{a₁−1}}. We claim ev…"
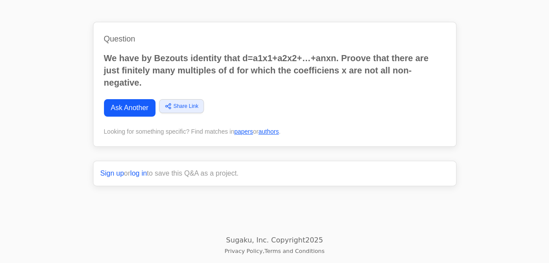
click p "Finiteness of the “bad” multiples. Let M = max{m_0,m_1,…,m_{a₁−1}}. We claim ev…"
drag, startPoint x: 118, startPoint y: 90, endPoint x: 212, endPoint y: 159, distance: 116.6
click ol "Reduction to the coprime case. If d=gcd(a₁,…,aₙ)>1, replace each aᵢ by aᵢ′=aᵢ/d…"
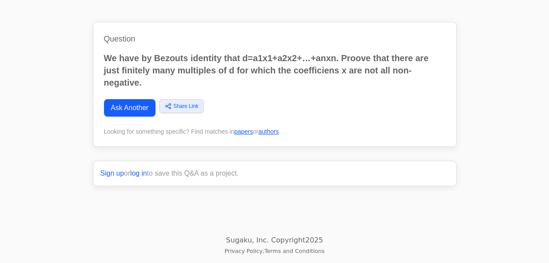
drag, startPoint x: 212, startPoint y: 159, endPoint x: 161, endPoint y: 104, distance: 74.8
click p "Work mod a₁ (after ensuring gcd(a₁,…,aₙ)=1). Since gcd(a₂,…,aₙ,a₁)=1 there are …"
click p "Reduction to the coprime case. If d=gcd(a₁,…,aₙ)>1, replace each aᵢ by aᵢ′=aᵢ/d…"
drag, startPoint x: 122, startPoint y: 52, endPoint x: 119, endPoint y: 14, distance: 37.6
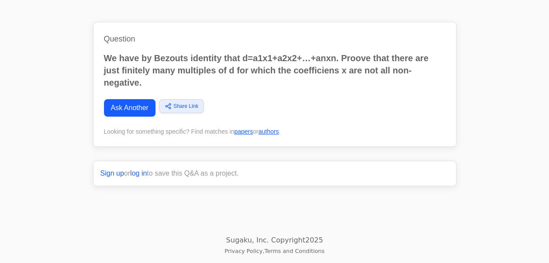
click p "Reduction to the coprime case. If d=gcd(a₁,…,aₙ)>1, replace each aᵢ by aᵢ′=aᵢ/d…"
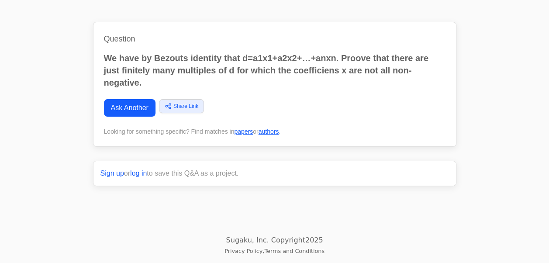
click p "Reduction to the coprime case. If d=gcd(a₁,…,aₙ)>1, replace each aᵢ by aᵢ′=aᵢ/d…"
click p "Work mod a₁ (after ensuring gcd(a₁,…,aₙ)=1). Since gcd(a₂,…,aₙ,a₁)=1 there are …"
click p "Reduction to the coprime case. If d=gcd(a₁,…,aₙ)>1, replace each aᵢ by aᵢ′=aᵢ/d…"
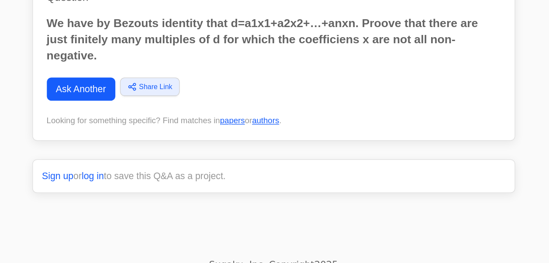
scroll to position [3989, 0]
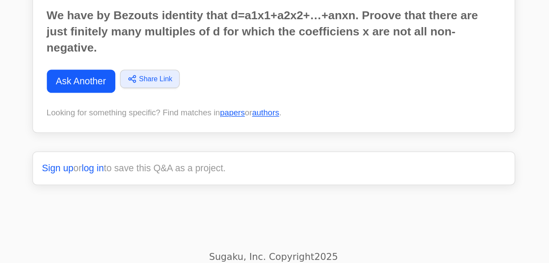
click p "Finiteness of the “bad” multiples. Let M = max{m_0,m_1,…,m_{a₁−1}}. We claim ev…"
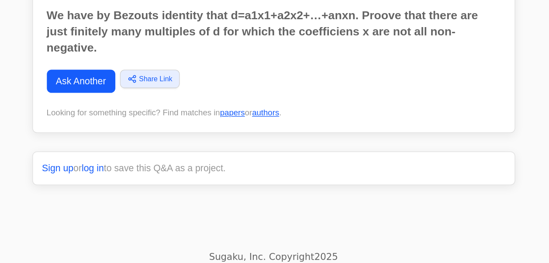
click p "Finiteness of the “bad” multiples. Let M = max{m_0,m_1,…,m_{a₁−1}}. We claim ev…"
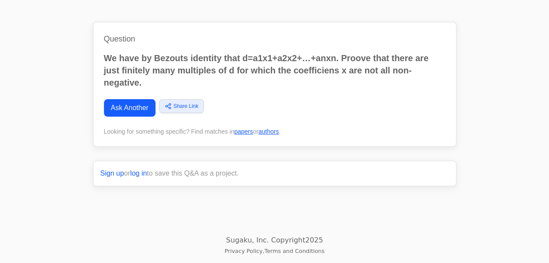
scroll to position [3922, 0]
click p "Here is a standard “Frobenius‐type” proof that once you know d = gcd(a₁,…,aₙ) =…"
drag, startPoint x: 172, startPoint y: 58, endPoint x: 191, endPoint y: 60, distance: 19.3
click p "Here is a standard “Frobenius‐type” proof that once you know d = gcd(a₁,…,aₙ) =…"
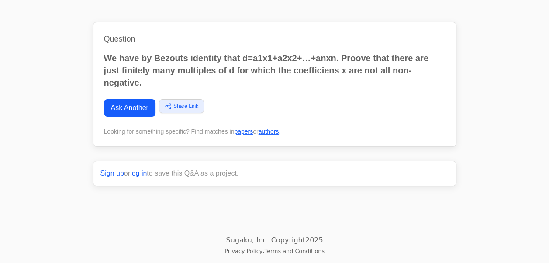
click p "Here is a standard “Frobenius‐type” proof that once you know d = gcd(a₁,…,aₙ) =…"
click div "Here is a standard “Frobenius‐type” proof that once you know d = gcd(a₁,…,aₙ) =…"
click p "Reduction to the coprime case. If d=gcd(a₁,…,aₙ)>1, replace each aᵢ by aᵢ′=aᵢ/d…"
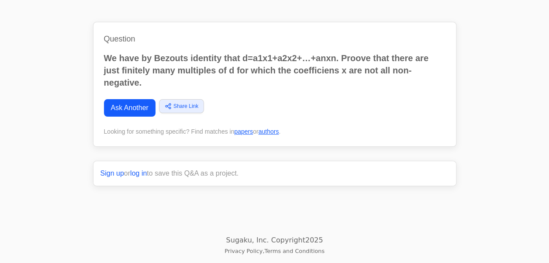
click p "Reduction to the coprime case. If d=gcd(a₁,…,aₙ)>1, replace each aᵢ by aᵢ′=aᵢ/d…"
click p "Here is a standard “Frobenius‐type” proof that once you know d = gcd(a₁,…,aₙ) =…"
click p "Reduction to the coprime case. If d=gcd(a₁,…,aₙ)>1, replace each aᵢ by aᵢ′=aᵢ/d…"
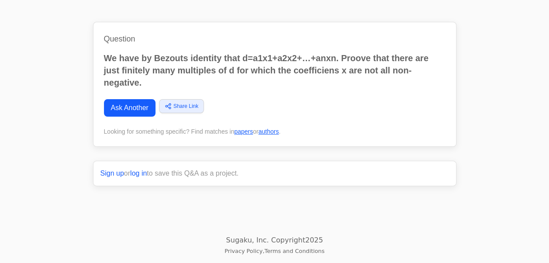
scroll to position [3940, 0]
